Goal: Task Accomplishment & Management: Manage account settings

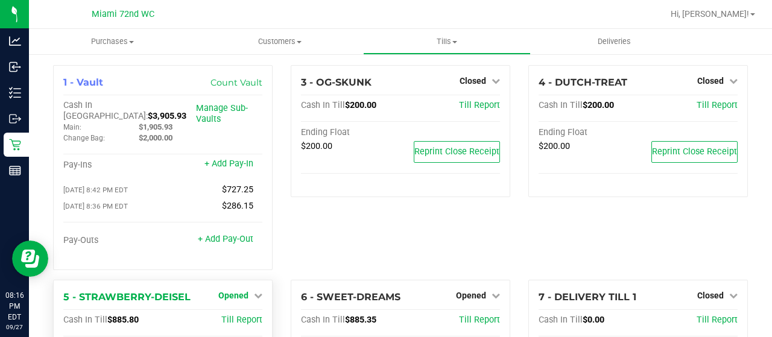
click at [254, 291] on icon at bounding box center [258, 295] width 8 height 8
click at [354, 248] on div "3 - OG-SKUNK Closed Open Till Cash In Till $200.00 Till Report Ending Float $20…" at bounding box center [399, 172] width 237 height 215
drag, startPoint x: 237, startPoint y: 310, endPoint x: 503, endPoint y: 248, distance: 273.1
click at [503, 248] on div "3 - OG-SKUNK Closed Open Till Cash In Till $200.00 Till Report Ending Float $20…" at bounding box center [399, 172] width 237 height 215
drag, startPoint x: 767, startPoint y: 146, endPoint x: 518, endPoint y: 230, distance: 262.7
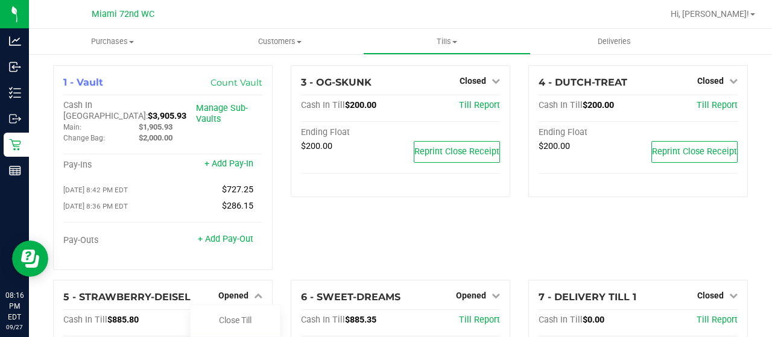
click at [519, 230] on div "4 - DUTCH-TREAT Closed Open Till Cash In Till $200.00 Till Report Ending Float …" at bounding box center [637, 172] width 237 height 215
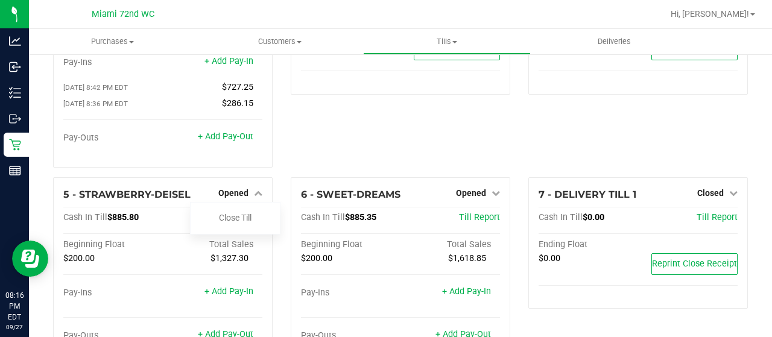
scroll to position [121, 0]
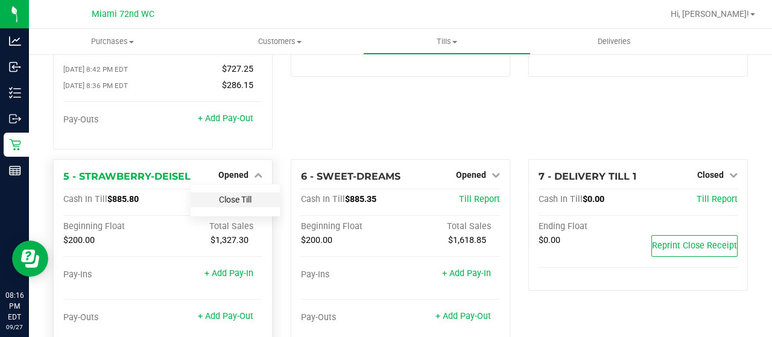
click at [230, 195] on link "Close Till" at bounding box center [235, 200] width 33 height 10
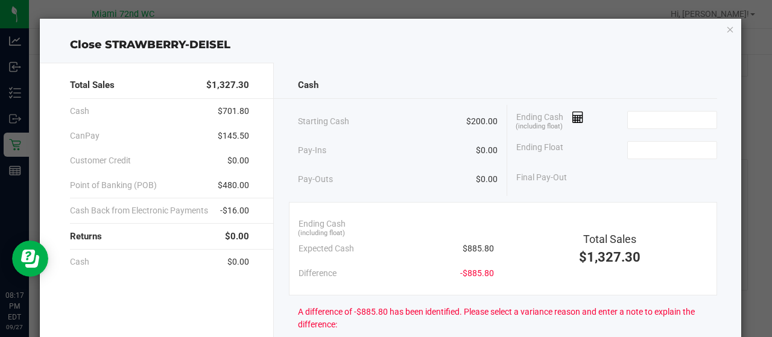
click at [618, 183] on div "Final Pay-Out" at bounding box center [616, 177] width 201 height 25
click at [649, 122] on input at bounding box center [671, 120] width 89 height 17
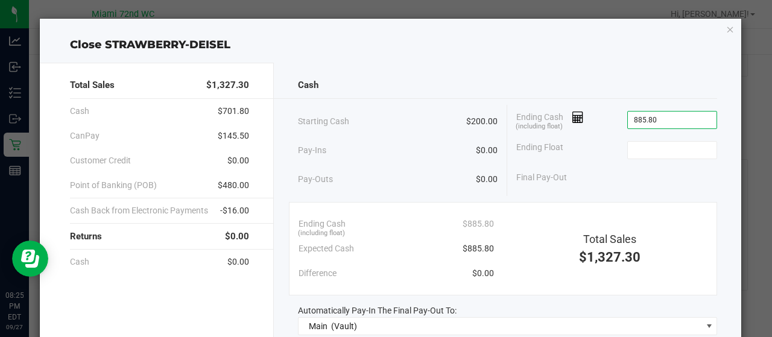
type input "$885.80"
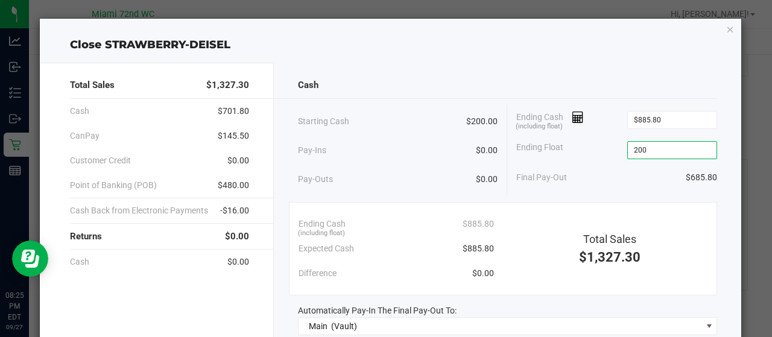
type input "$200.00"
click at [600, 196] on div "Cash Starting Cash $200.00 Pay-Ins $0.00 Pay-Outs $0.00 Ending Cash (including …" at bounding box center [508, 272] width 468 height 419
click at [597, 173] on div "Final Pay-Out $685.80" at bounding box center [616, 177] width 201 height 25
click at [728, 237] on div "Cash Starting Cash $200.00 Pay-Ins $0.00 Pay-Outs $0.00 Ending Cash (including …" at bounding box center [508, 272] width 468 height 419
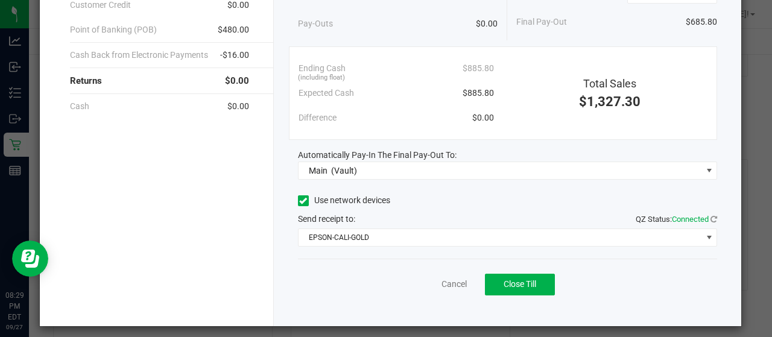
scroll to position [160, 0]
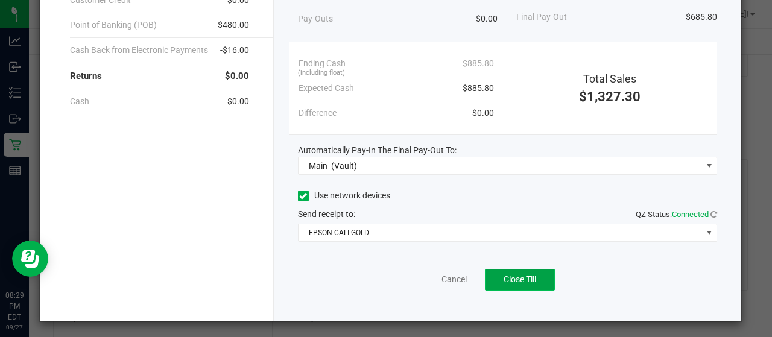
click at [538, 281] on button "Close Till" at bounding box center [520, 280] width 70 height 22
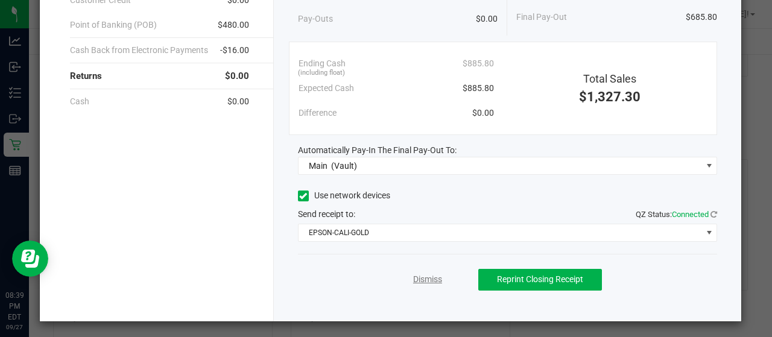
click at [434, 275] on link "Dismiss" at bounding box center [427, 279] width 29 height 13
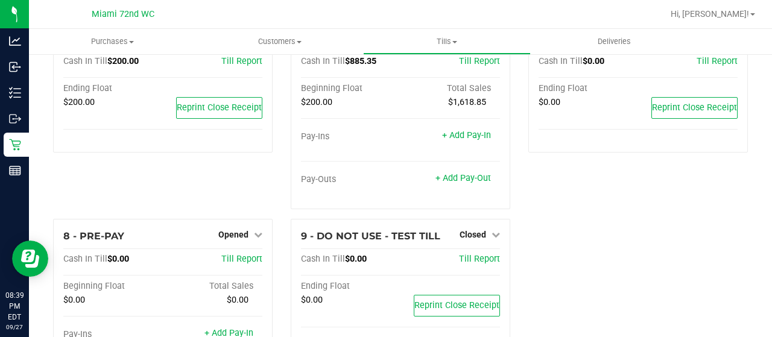
scroll to position [259, 0]
click at [254, 230] on icon at bounding box center [258, 234] width 8 height 8
click at [237, 254] on link "Close Till" at bounding box center [235, 259] width 33 height 10
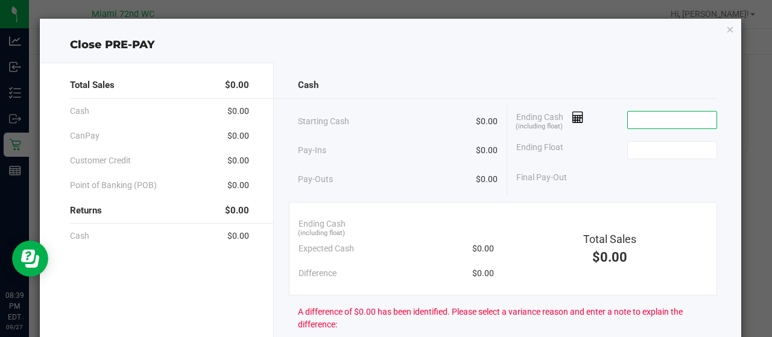
click at [656, 112] on input at bounding box center [671, 120] width 89 height 17
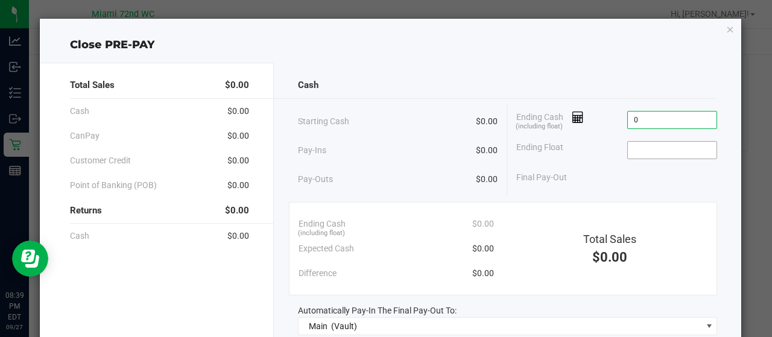
type input "$0.00"
click at [676, 156] on input at bounding box center [671, 150] width 89 height 17
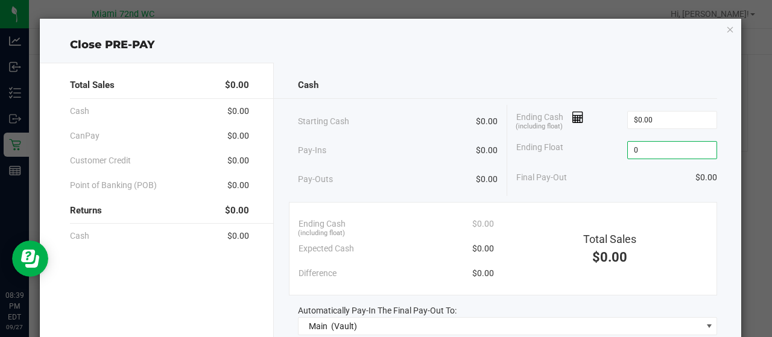
type input "$0.00"
click at [667, 189] on div "Starting Cash $0.00 Pay-Ins $0.00 Pay-Outs $0.00 Ending Cash (including float) …" at bounding box center [508, 150] width 420 height 91
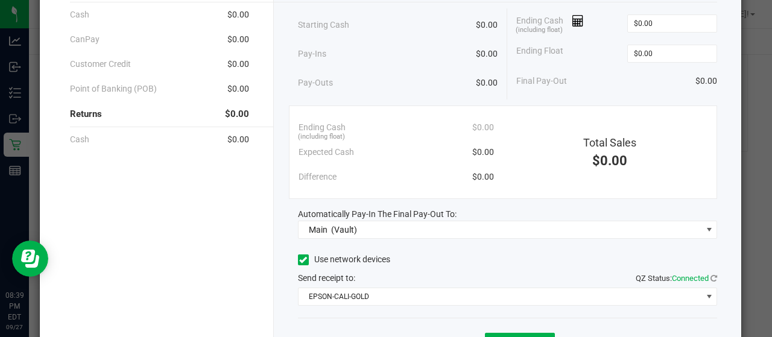
scroll to position [121, 0]
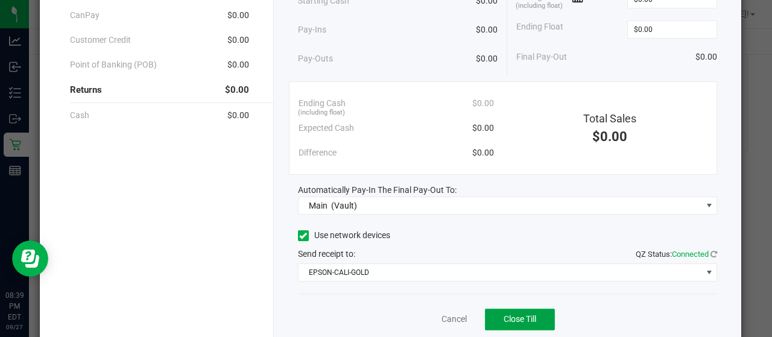
click at [520, 320] on span "Close Till" at bounding box center [519, 319] width 33 height 10
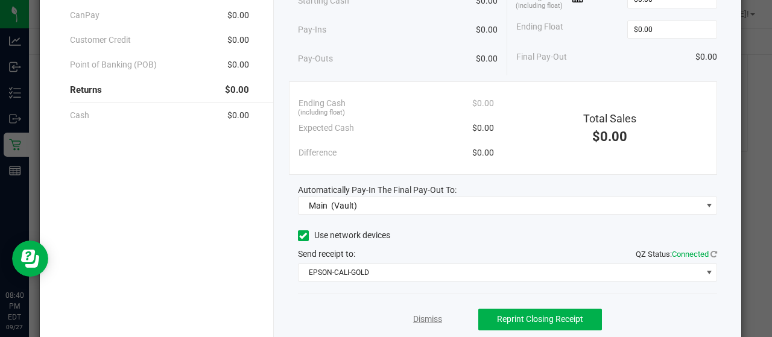
click at [432, 317] on link "Dismiss" at bounding box center [427, 319] width 29 height 13
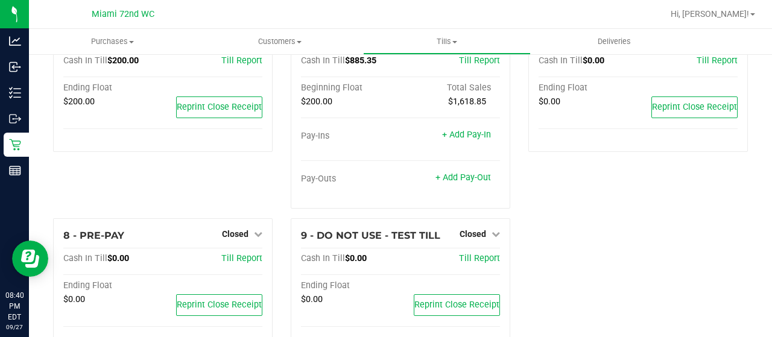
drag, startPoint x: 766, startPoint y: 203, endPoint x: 770, endPoint y: 106, distance: 97.1
click at [770, 106] on div "Purchases Summary of purchases Fulfillment All purchases Customers All customer…" at bounding box center [400, 183] width 743 height 308
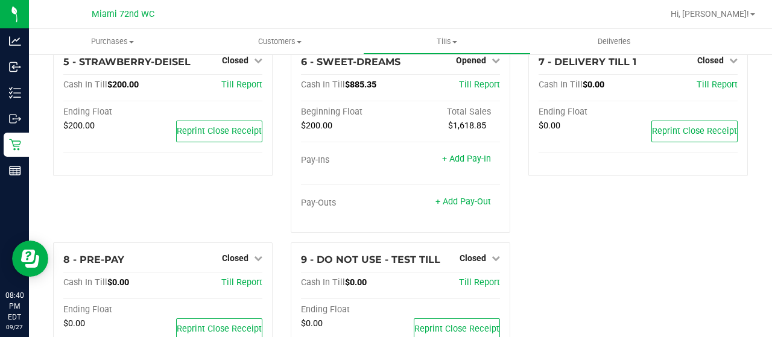
scroll to position [211, 0]
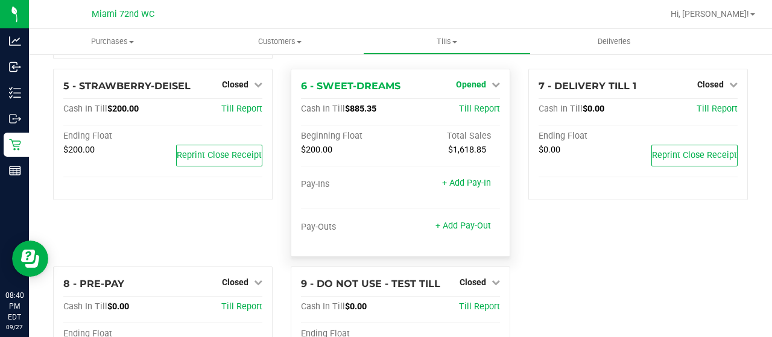
click at [491, 80] on icon at bounding box center [495, 84] width 8 height 8
click at [471, 104] on link "Close Till" at bounding box center [472, 109] width 33 height 10
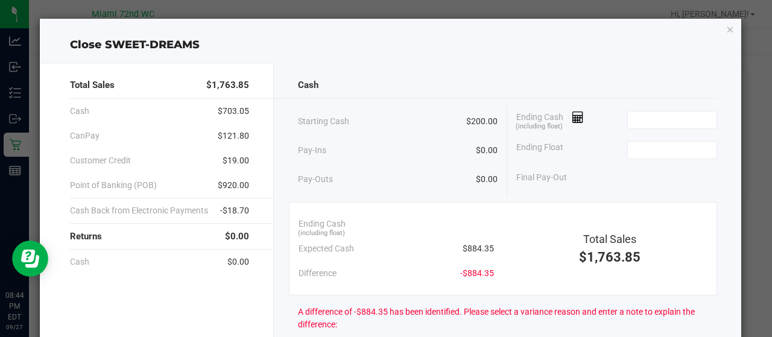
drag, startPoint x: 637, startPoint y: 110, endPoint x: 720, endPoint y: 90, distance: 85.7
click at [720, 90] on div "Cash Starting Cash $200.00 Pay-Ins $0.00 Pay-Outs $0.00 Ending Cash (including …" at bounding box center [508, 341] width 468 height 556
click at [671, 112] on input at bounding box center [671, 120] width 89 height 17
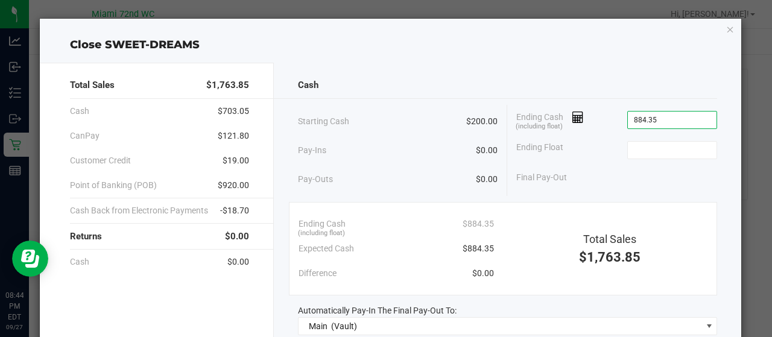
type input "$884.35"
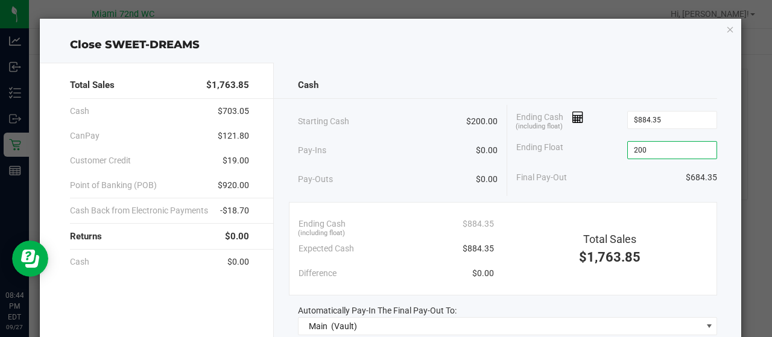
type input "$200.00"
click at [653, 184] on div "Final Pay-Out $684.35" at bounding box center [616, 177] width 201 height 25
click at [721, 230] on div "Cash Starting Cash $200.00 Pay-Ins $0.00 Pay-Outs $0.00 Ending Cash (including …" at bounding box center [508, 272] width 468 height 419
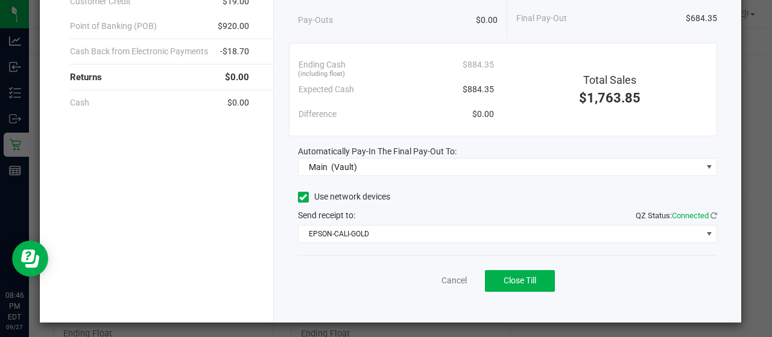
scroll to position [160, 0]
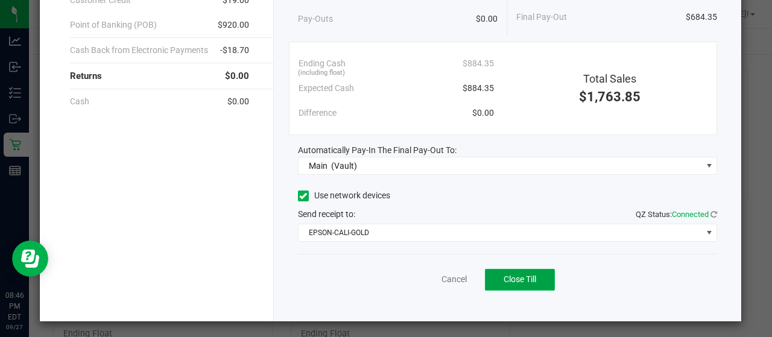
click at [530, 285] on button "Close Till" at bounding box center [520, 280] width 70 height 22
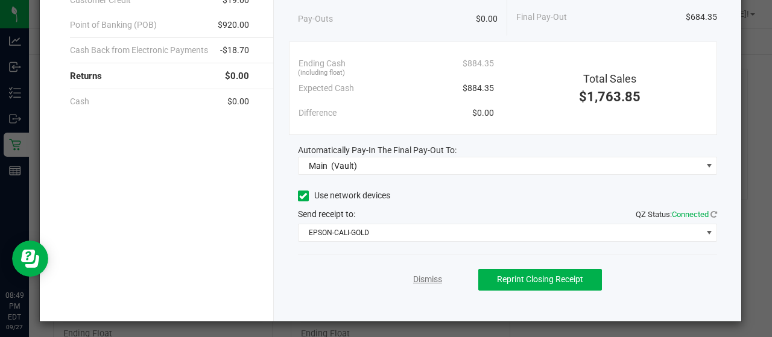
click at [423, 279] on link "Dismiss" at bounding box center [427, 279] width 29 height 13
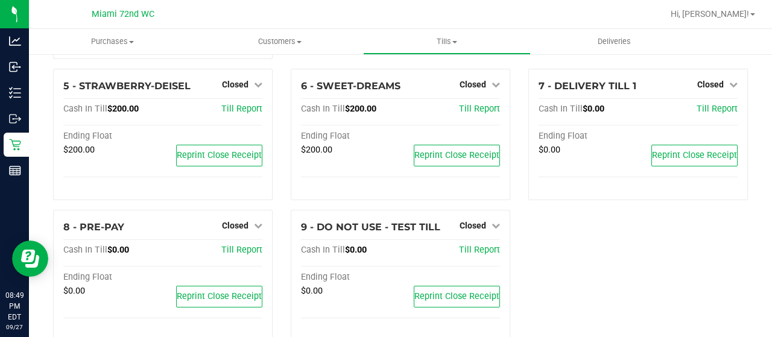
click at [576, 274] on div "1 - Vault Count Vault Cash In Vault: $4,591.73 Main: $2,591.73 Change Bag: $2,0…" at bounding box center [400, 102] width 712 height 497
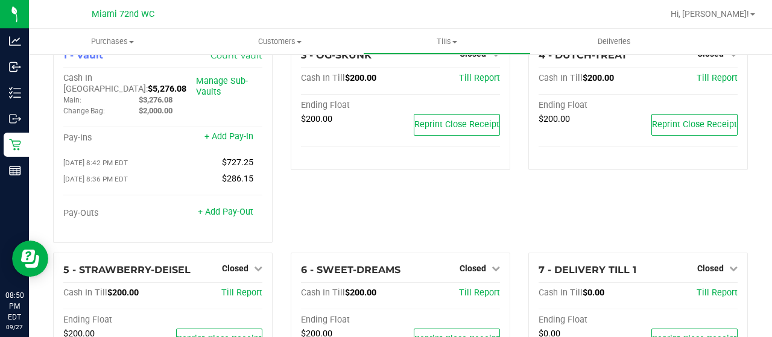
scroll to position [0, 0]
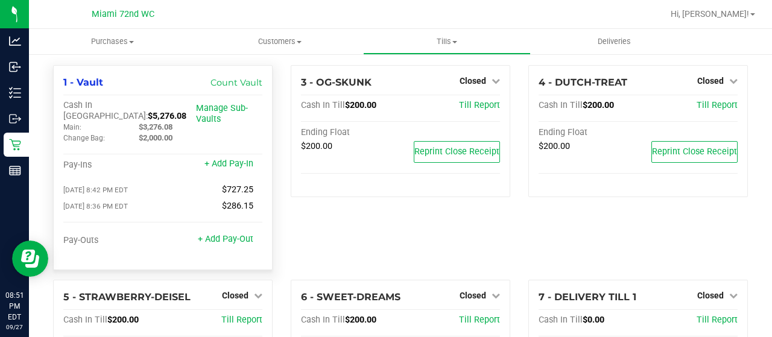
drag, startPoint x: 162, startPoint y: 105, endPoint x: 123, endPoint y: 104, distance: 39.2
click at [123, 104] on div "Cash In Vault: $5,276.08" at bounding box center [129, 111] width 133 height 22
copy span "5,276.08"
click at [124, 137] on div "Cash In Vault: $5,276.08 Main: $3,276.08 Change Bag: $2,000.00 Manage Sub-Vaults" at bounding box center [162, 124] width 199 height 49
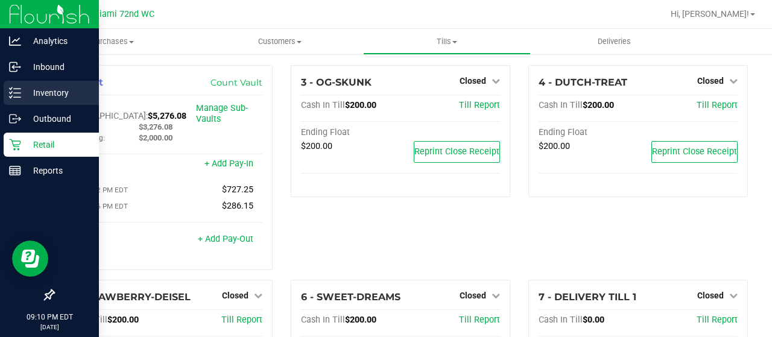
click at [40, 90] on p "Inventory" at bounding box center [57, 93] width 72 height 14
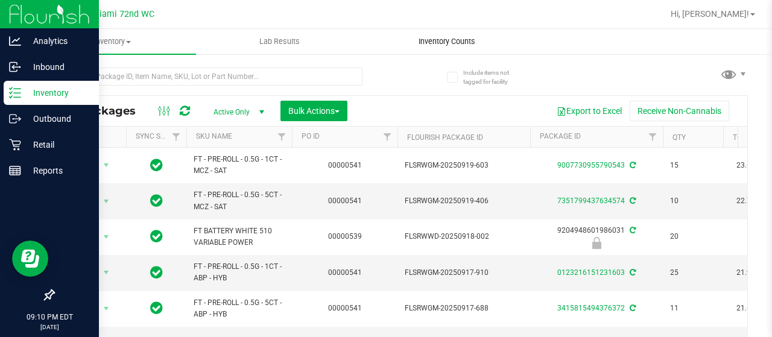
click at [434, 32] on uib-tab-heading "Inventory Counts" at bounding box center [446, 42] width 166 height 24
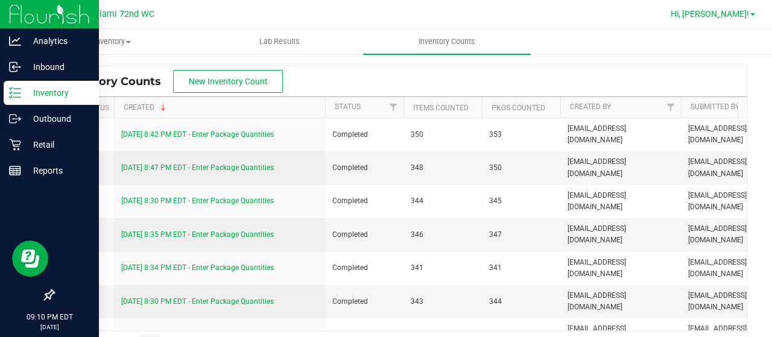
click at [750, 17] on link "Hi, [PERSON_NAME]!" at bounding box center [712, 14] width 94 height 13
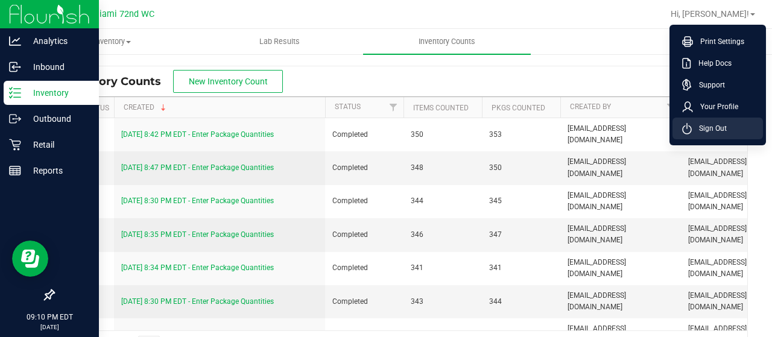
click at [725, 127] on span "Sign Out" at bounding box center [708, 128] width 35 height 12
